Goal: Find specific page/section: Find specific page/section

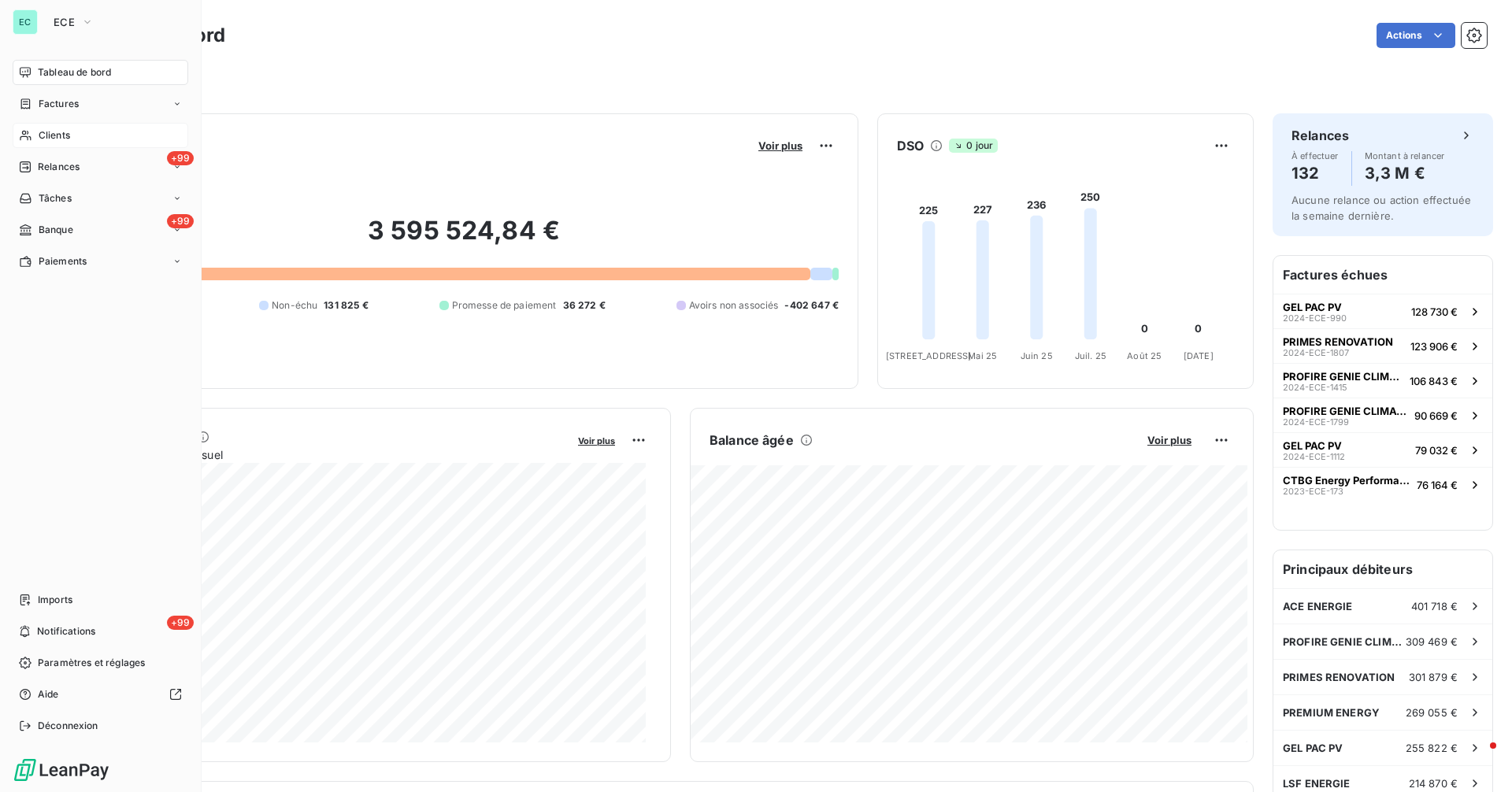
click at [60, 132] on span "Clients" at bounding box center [54, 135] width 32 height 14
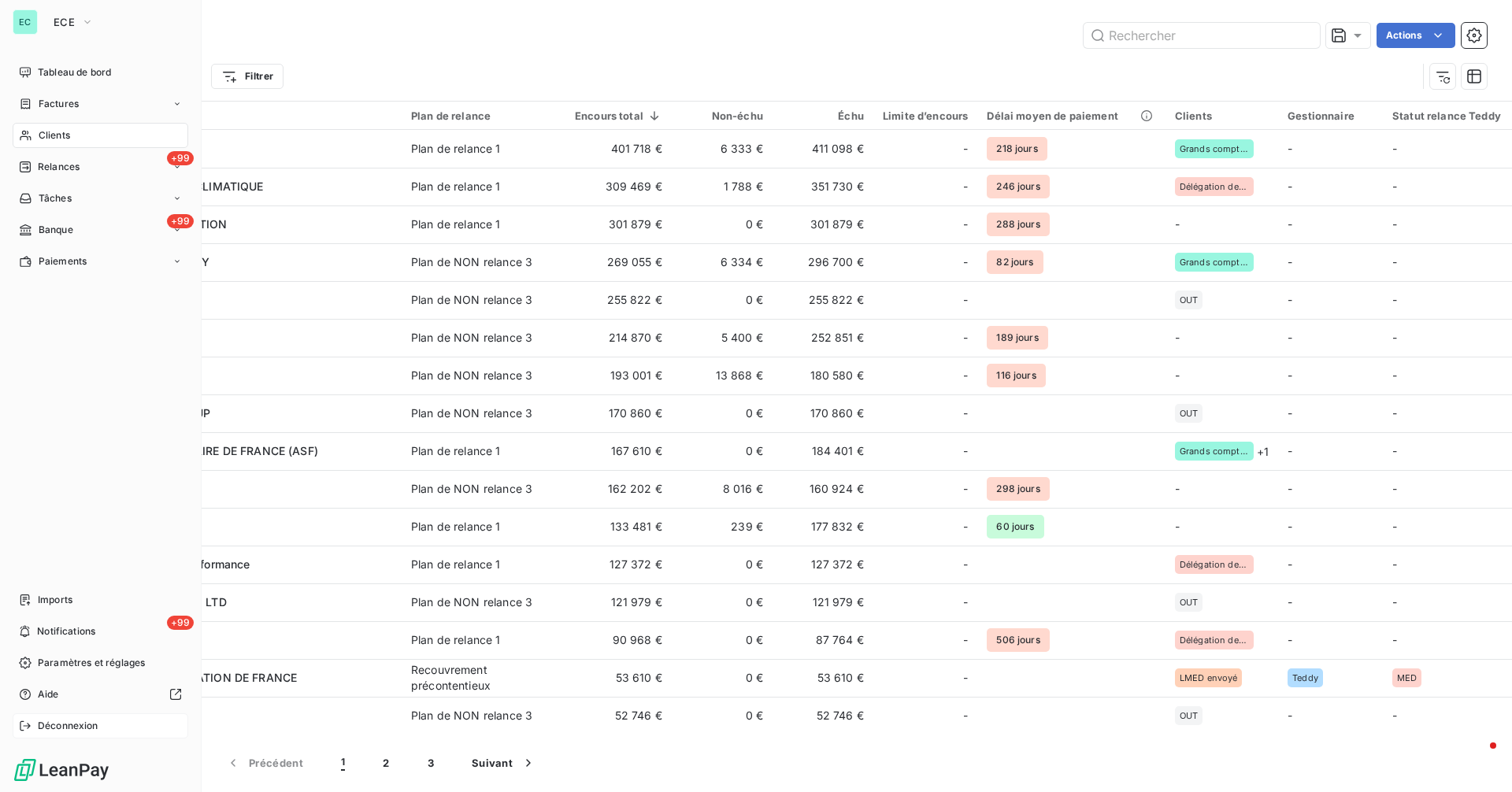
click at [63, 727] on span "Déconnexion" at bounding box center [68, 726] width 60 height 14
